Goal: Navigation & Orientation: Find specific page/section

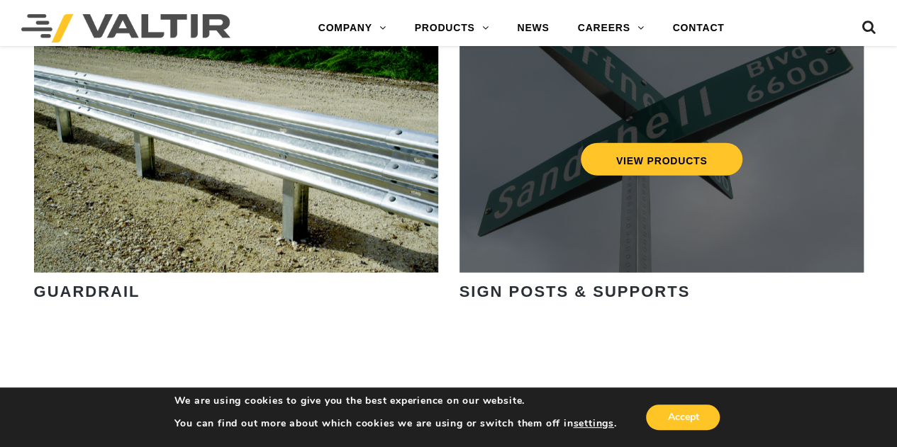
scroll to position [1702, 0]
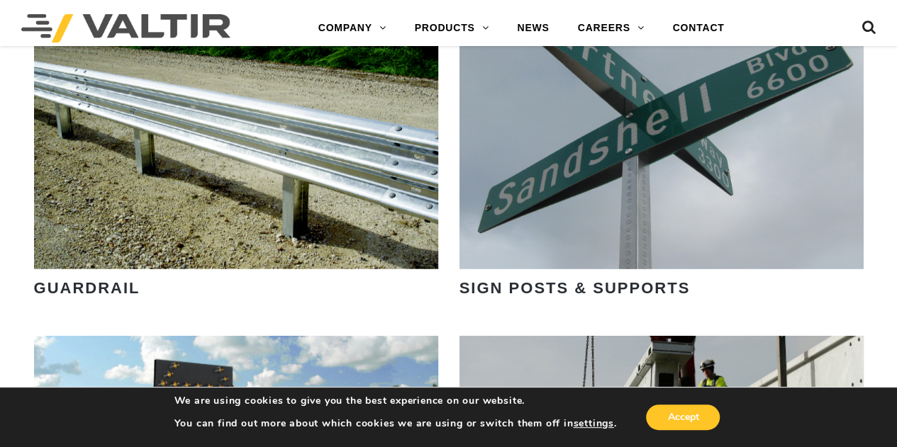
click at [38, 20] on img at bounding box center [125, 28] width 209 height 28
